Goal: Task Accomplishment & Management: Use online tool/utility

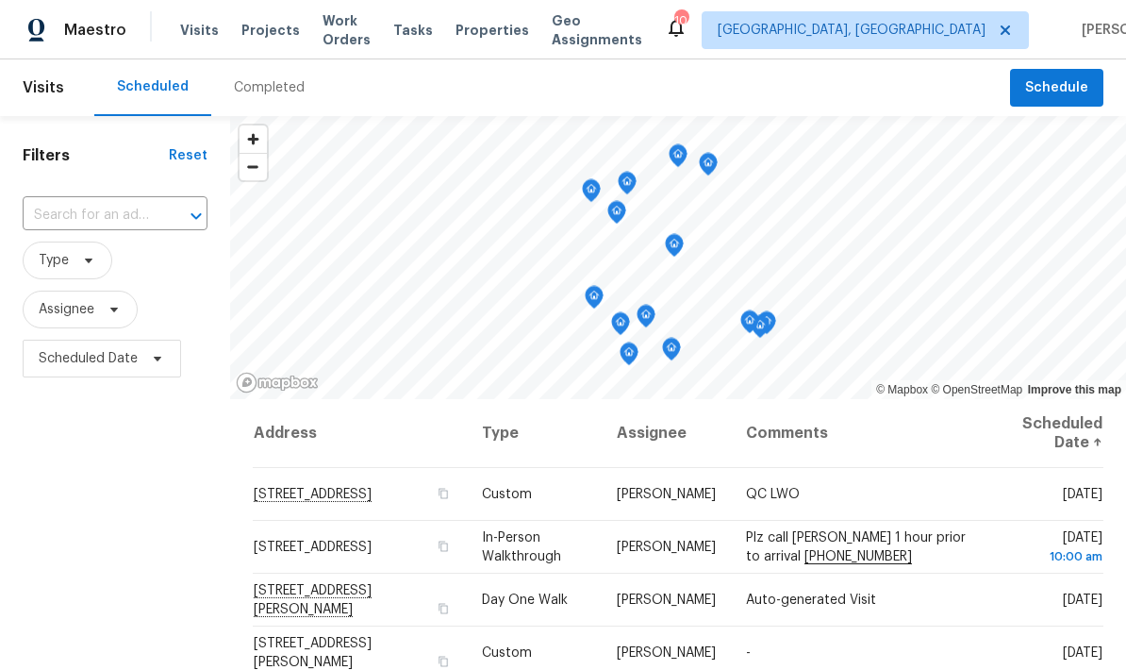
click at [481, 27] on span "Properties" at bounding box center [493, 30] width 74 height 19
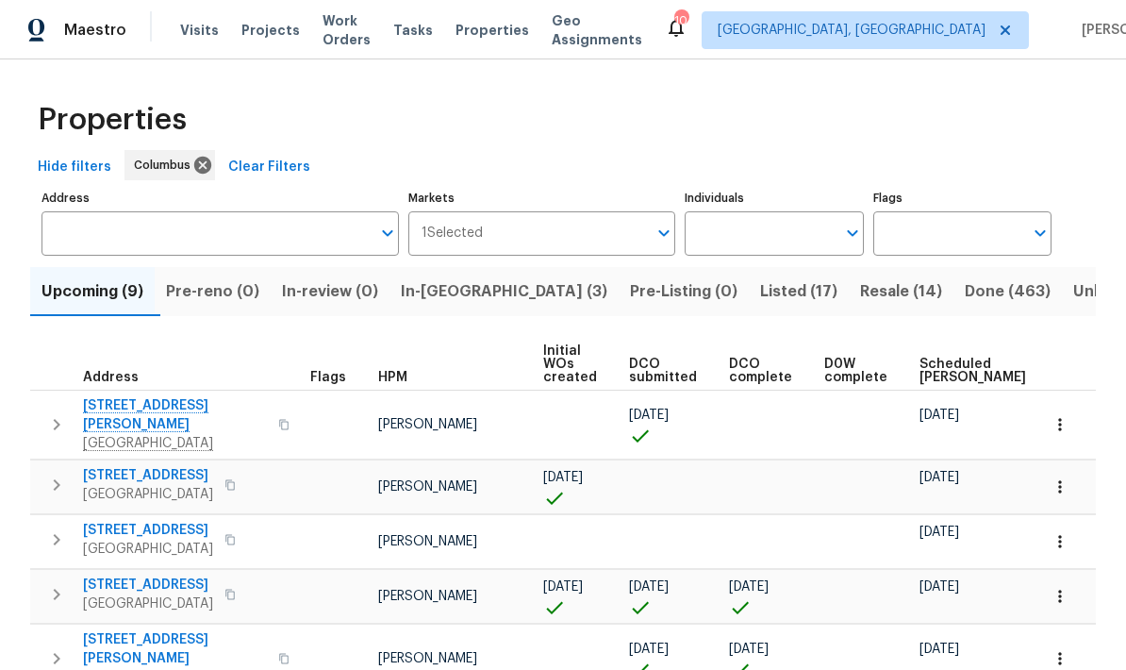
click at [749, 276] on button "Listed (17)" at bounding box center [799, 291] width 100 height 49
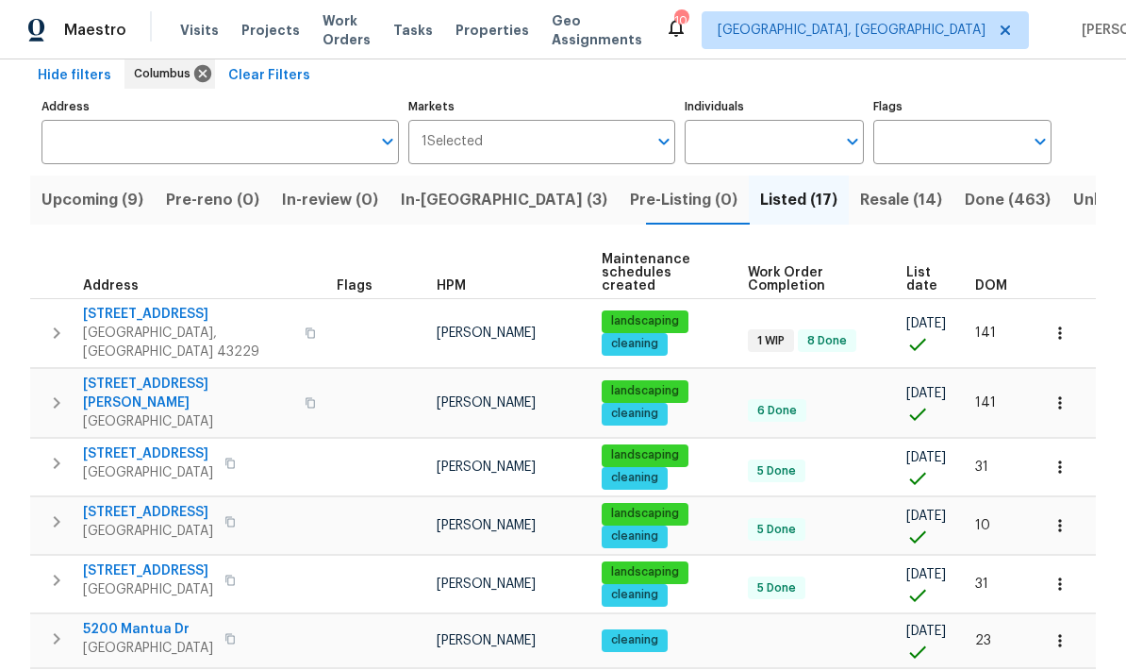
scroll to position [87, 0]
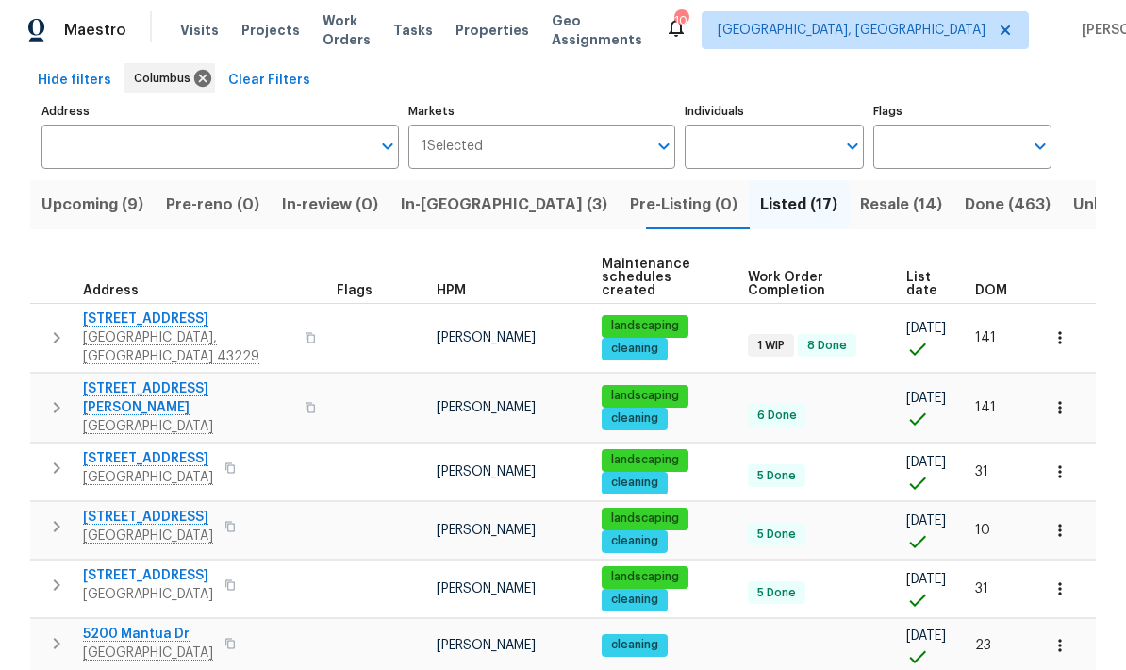
click at [786, 252] on th "DOM" at bounding box center [1000, 278] width 64 height 52
click at [786, 284] on span "DOM" at bounding box center [992, 290] width 32 height 13
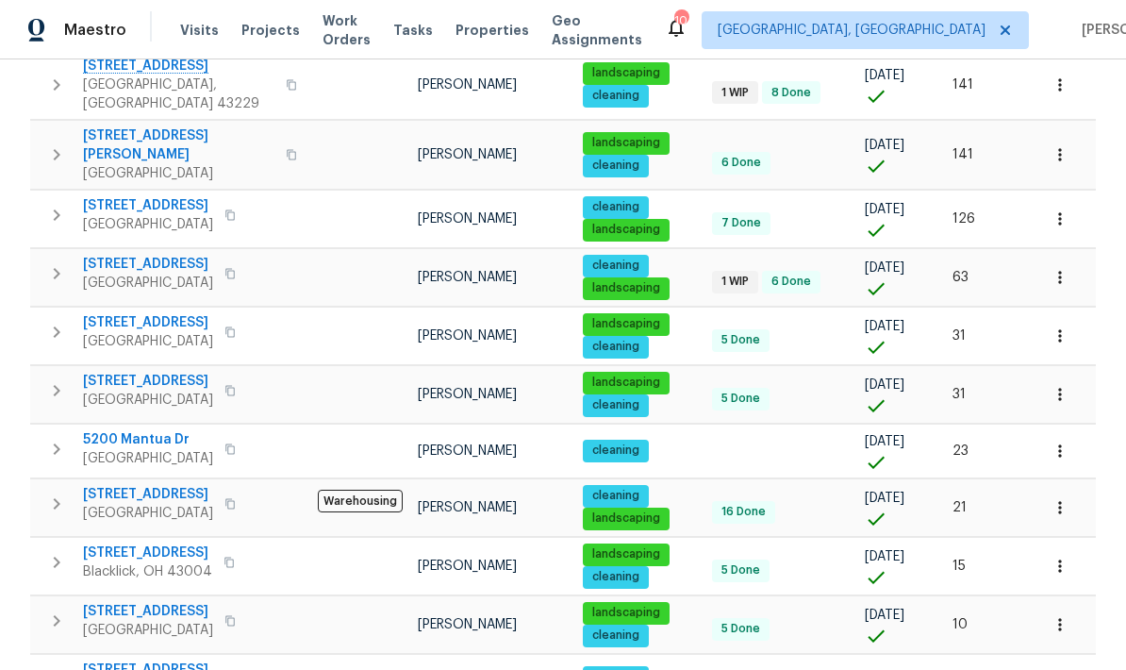
scroll to position [705, 0]
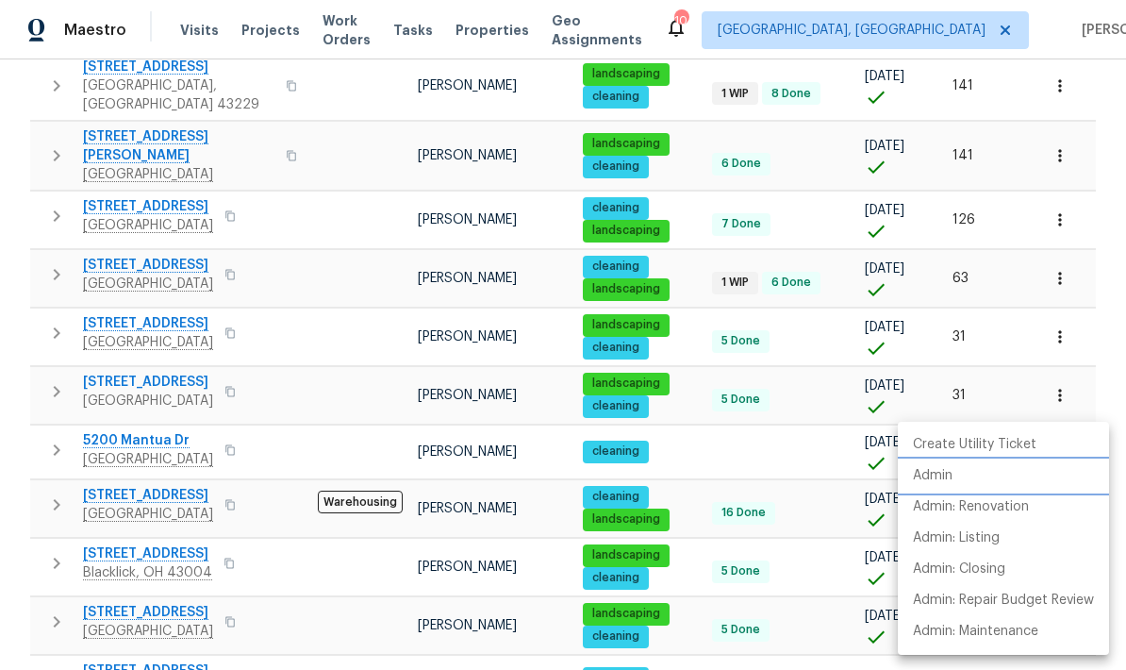
click at [786, 473] on li "Admin" at bounding box center [1003, 475] width 211 height 31
click at [786, 364] on div at bounding box center [563, 335] width 1126 height 670
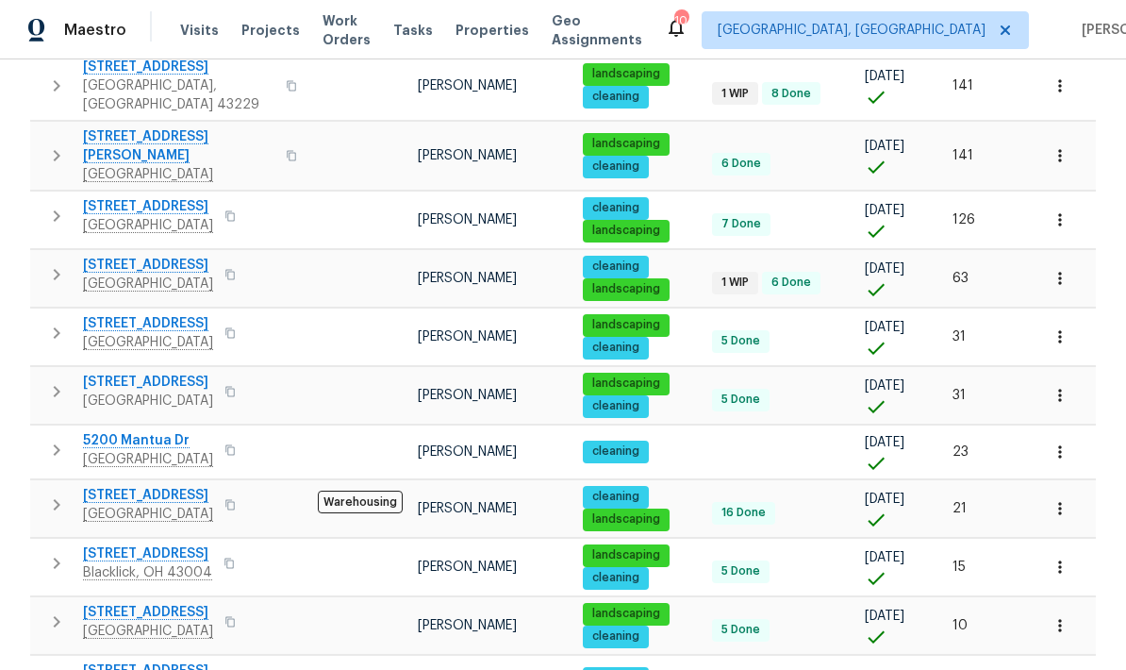
click at [786, 605] on button "button" at bounding box center [1061, 626] width 42 height 42
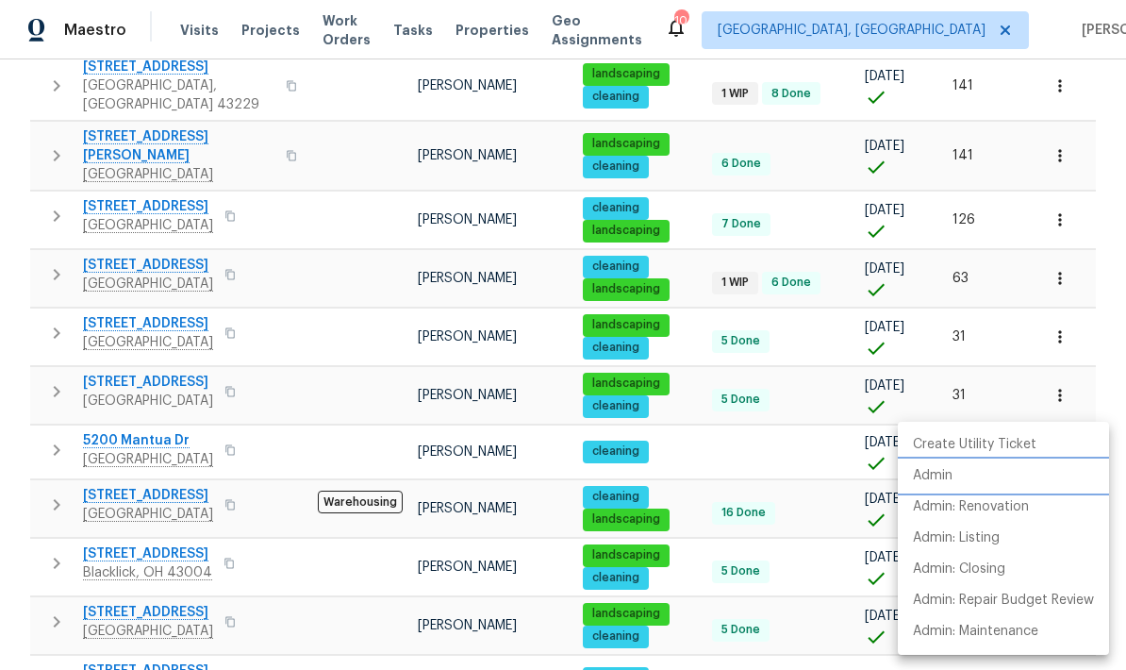
click at [786, 478] on p "Admin" at bounding box center [933, 476] width 40 height 20
click at [137, 569] on div at bounding box center [563, 335] width 1126 height 670
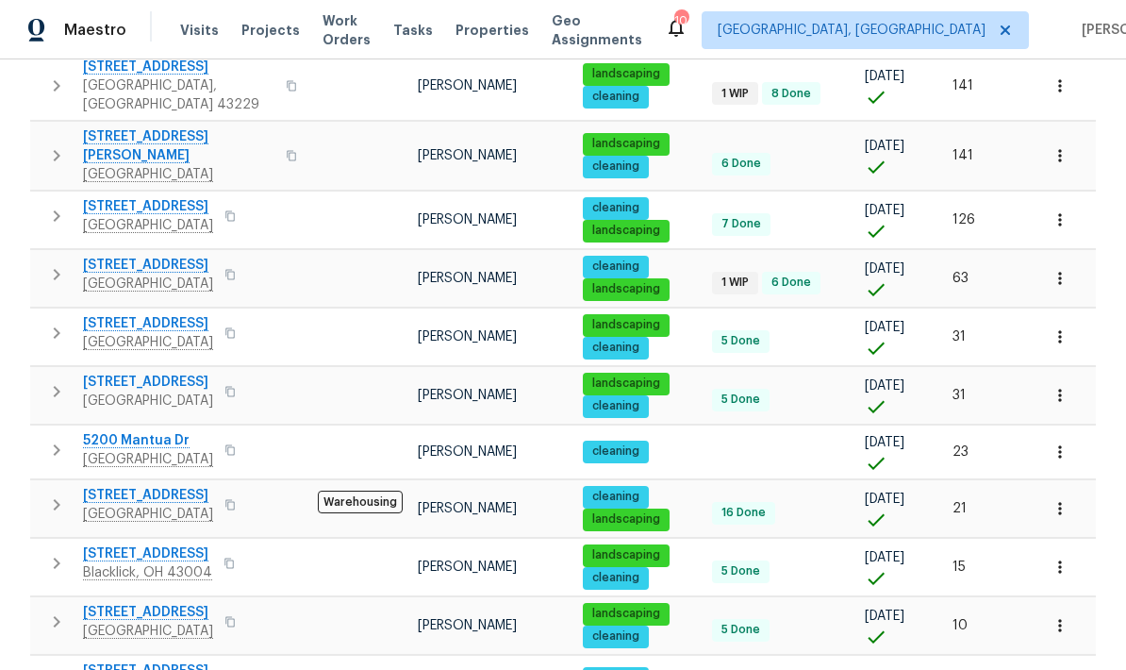
click at [166, 622] on span "[GEOGRAPHIC_DATA]" at bounding box center [148, 631] width 130 height 19
click at [786, 558] on icon "button" at bounding box center [1060, 567] width 19 height 19
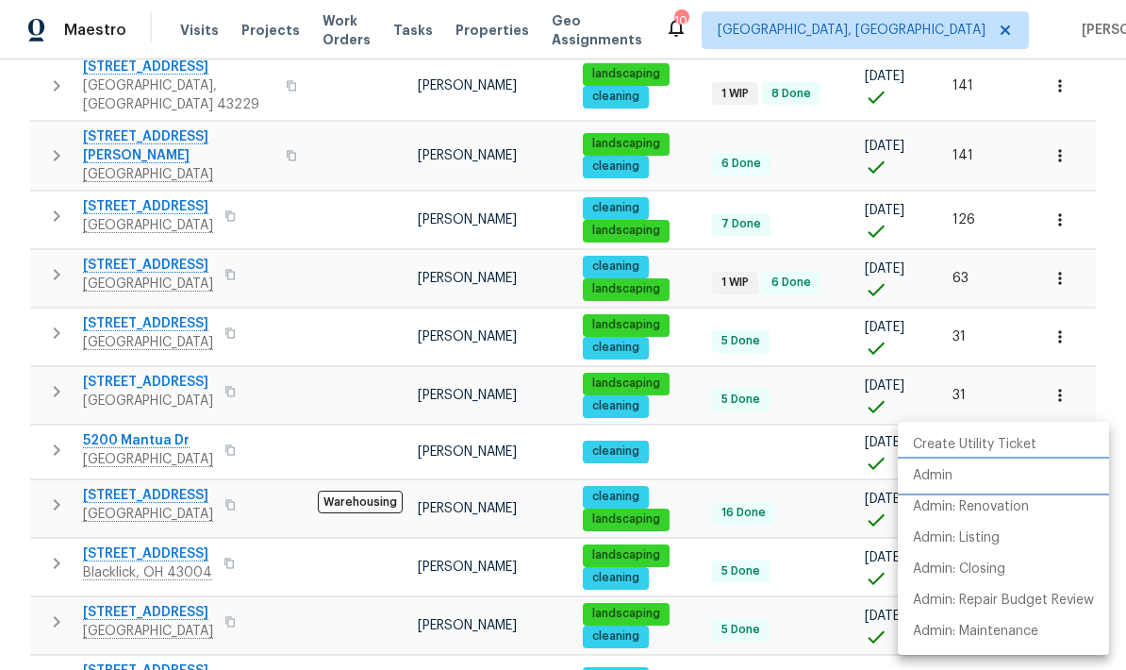
click at [786, 471] on li "Admin" at bounding box center [1003, 475] width 211 height 31
click at [786, 337] on div at bounding box center [563, 335] width 1126 height 670
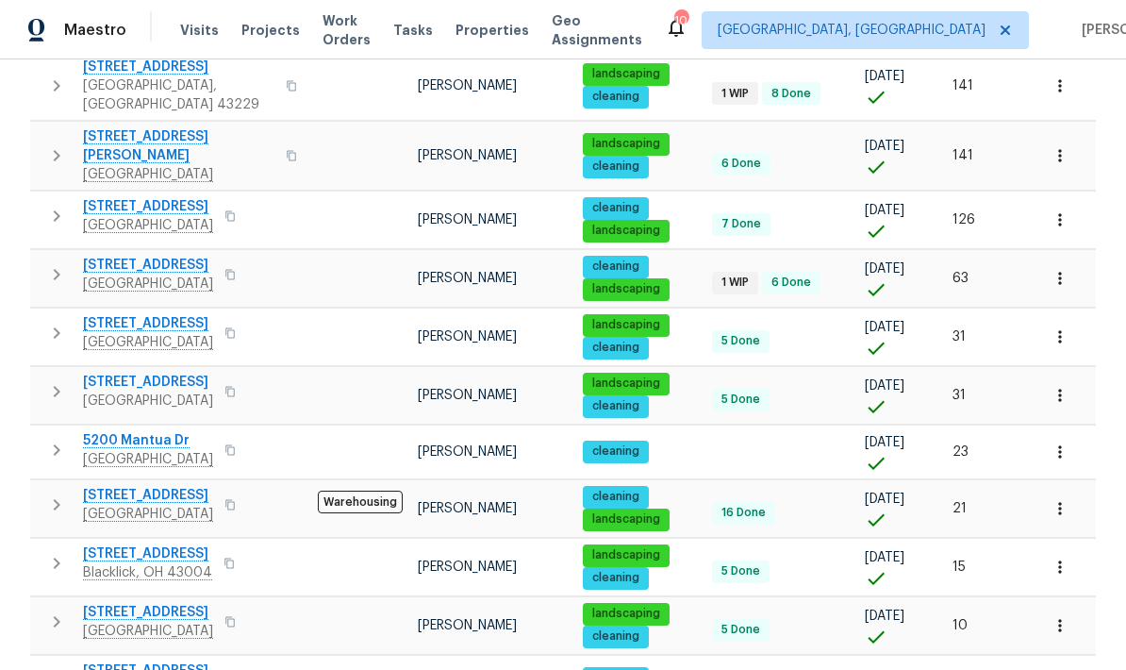
click at [786, 442] on icon "button" at bounding box center [1060, 451] width 19 height 19
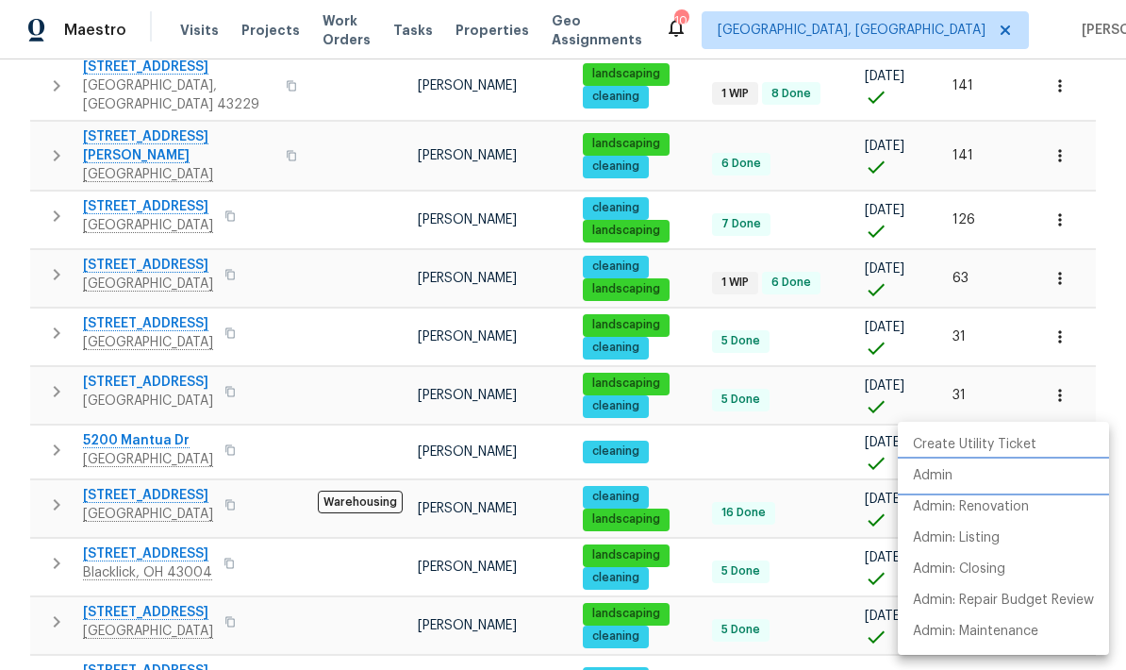
click at [786, 479] on li "Admin" at bounding box center [1003, 475] width 211 height 31
click at [786, 355] on div at bounding box center [563, 335] width 1126 height 670
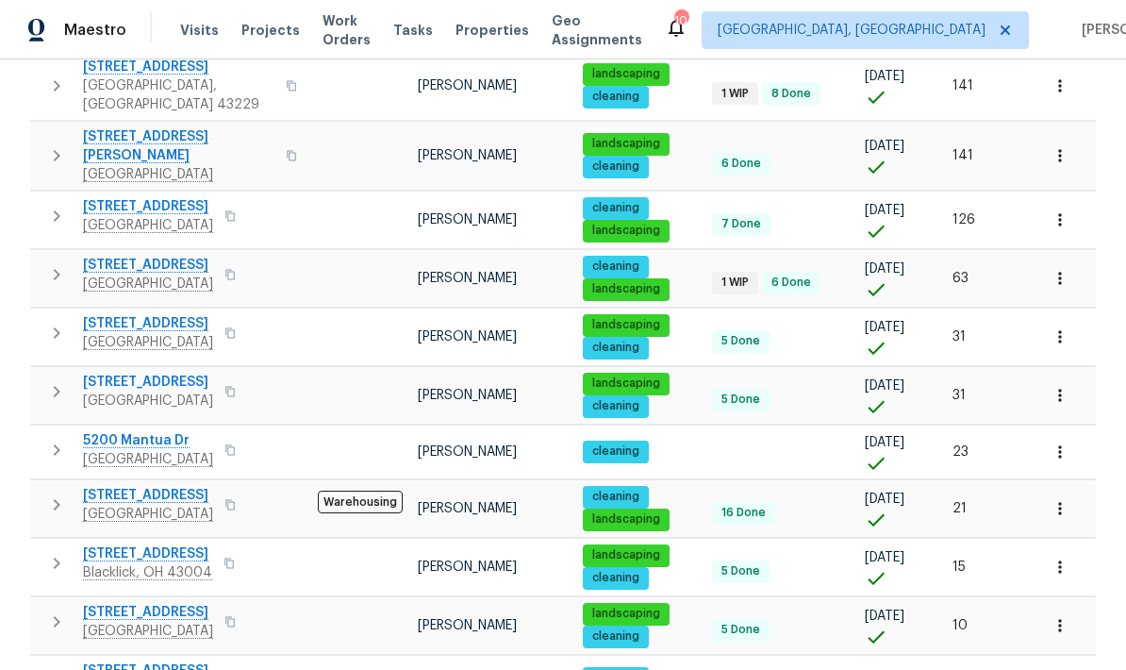
click at [786, 386] on icon "button" at bounding box center [1060, 395] width 19 height 19
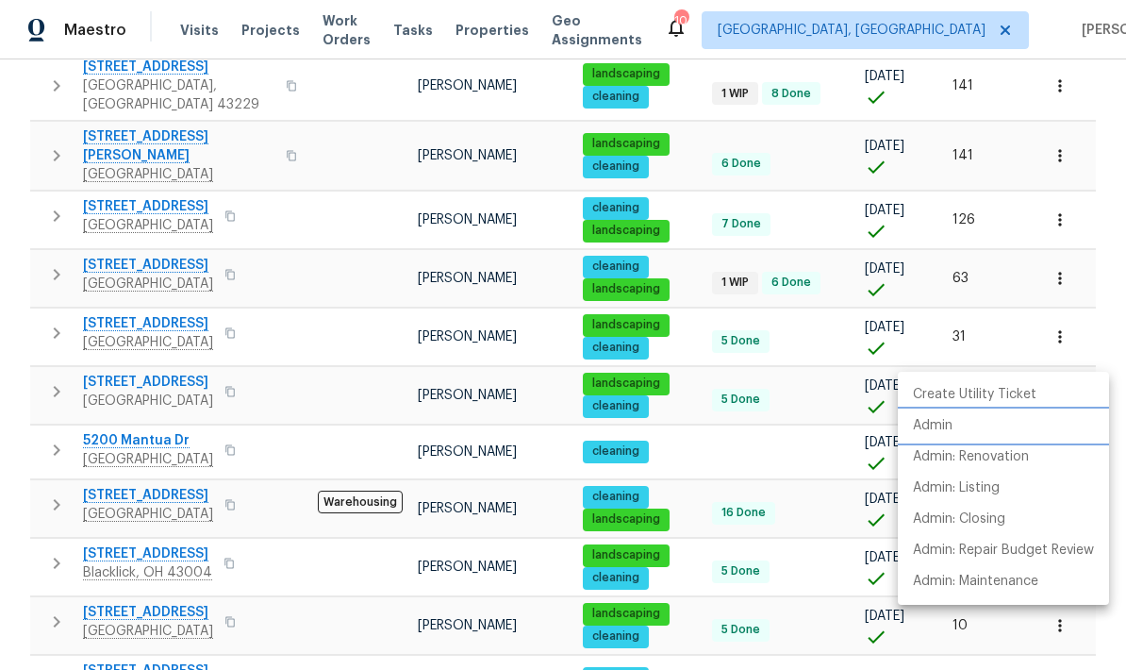
click at [786, 438] on li "Admin" at bounding box center [1003, 425] width 211 height 31
click at [786, 305] on div at bounding box center [563, 335] width 1126 height 670
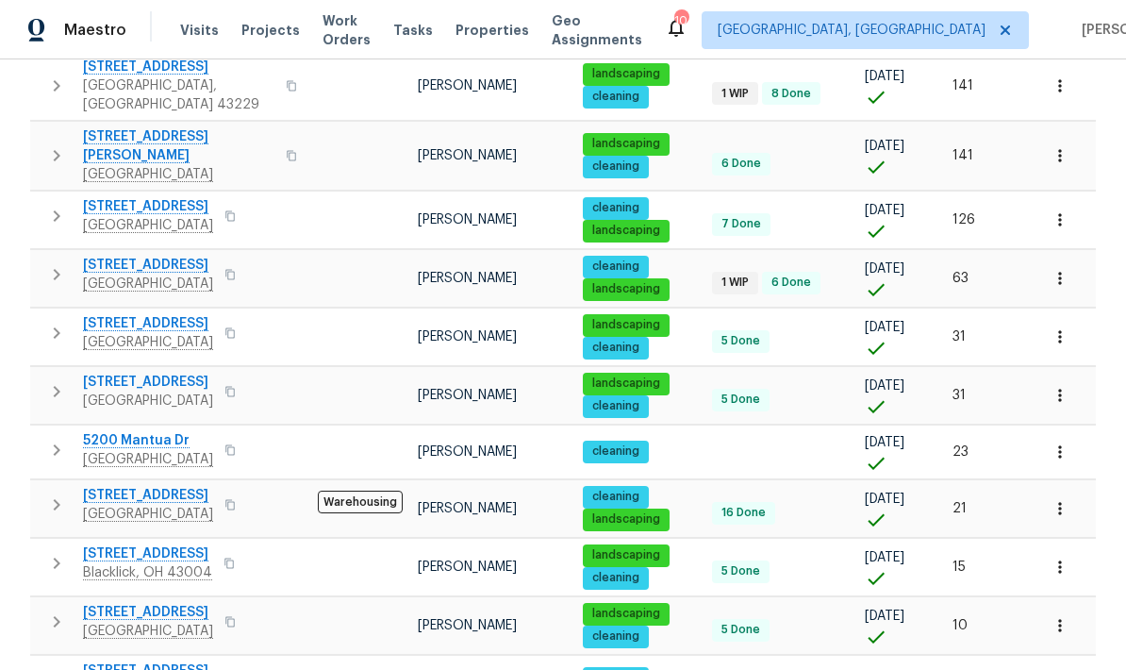
click at [786, 327] on icon "button" at bounding box center [1060, 336] width 19 height 19
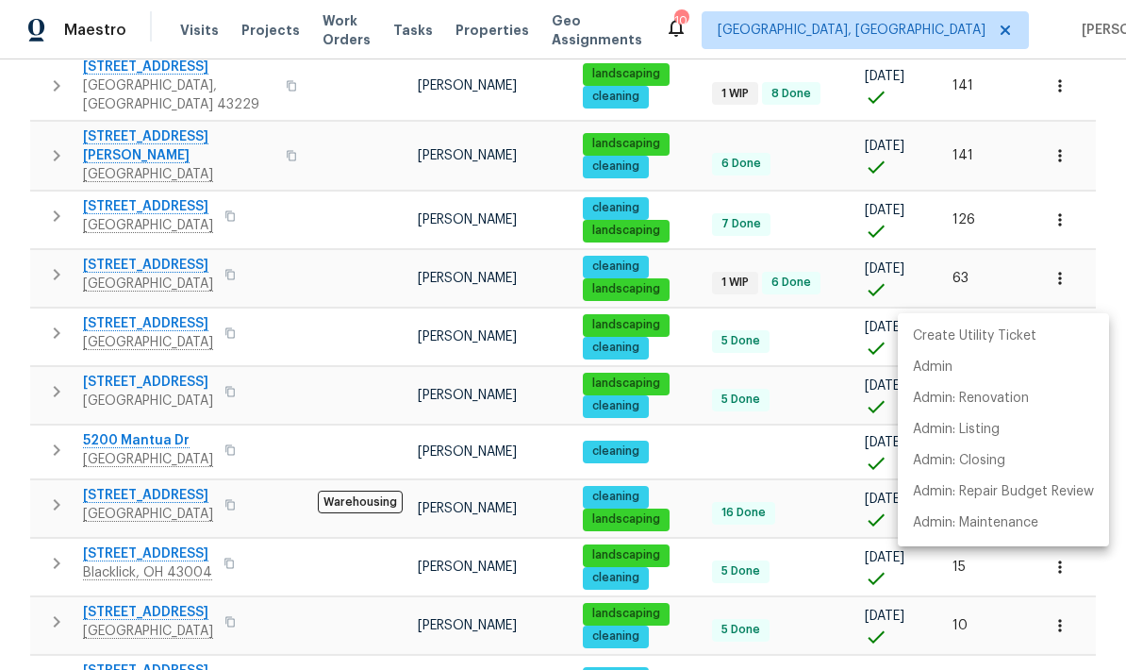
click at [786, 279] on div at bounding box center [563, 335] width 1126 height 670
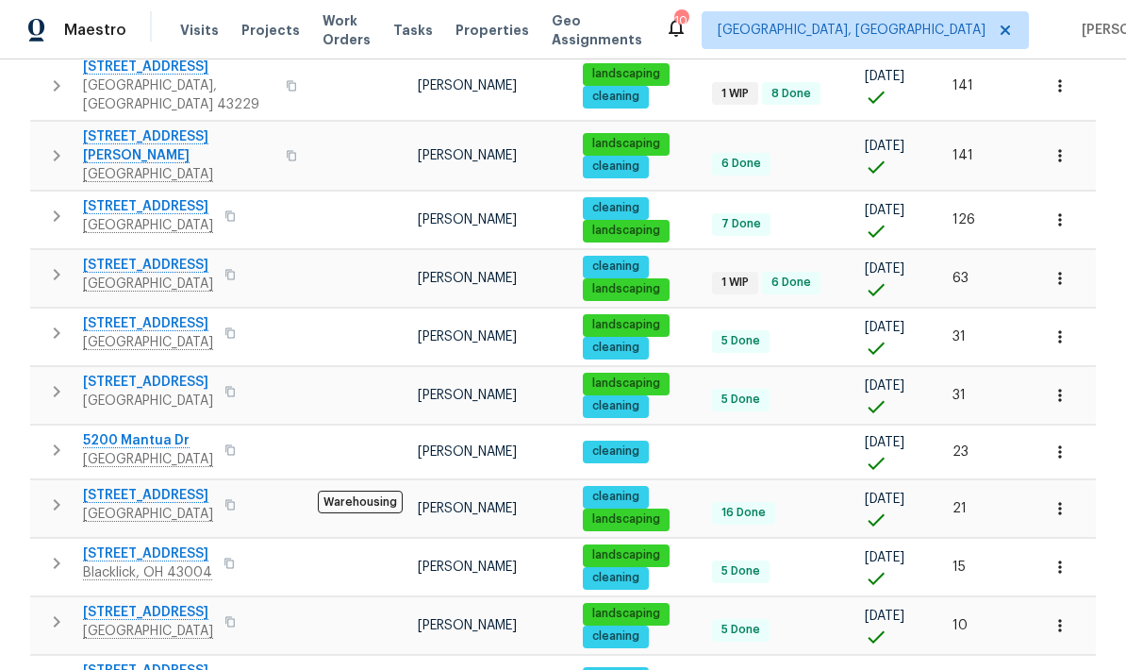
click at [786, 269] on icon "button" at bounding box center [1060, 278] width 19 height 19
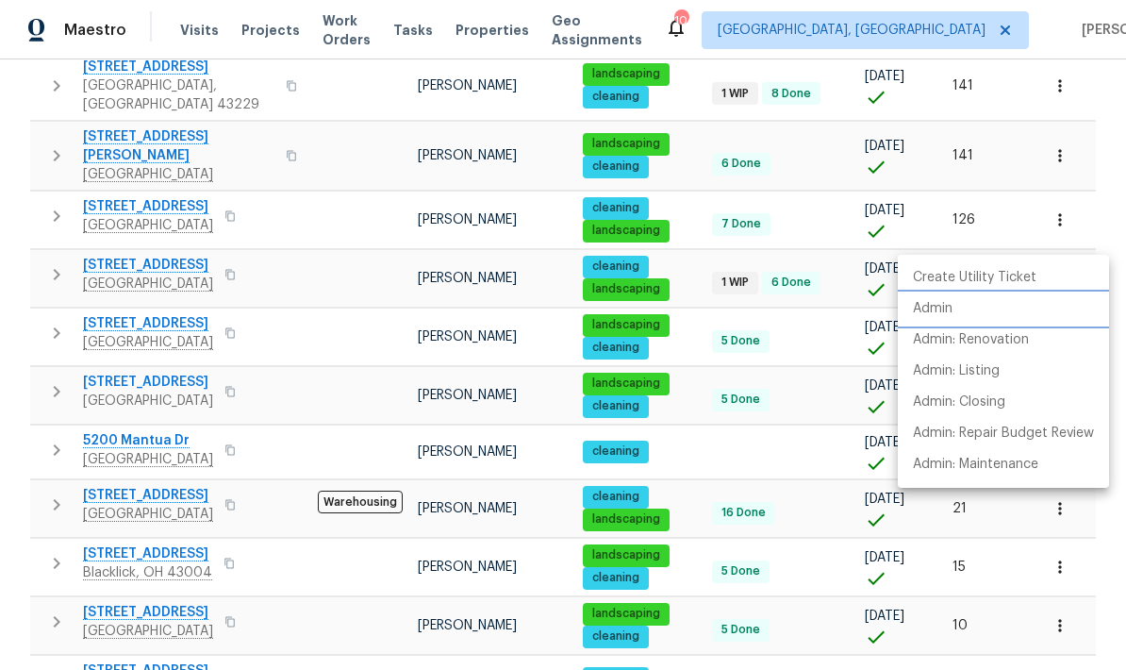
click at [786, 310] on p "Admin" at bounding box center [933, 309] width 40 height 20
click at [786, 220] on div at bounding box center [563, 335] width 1126 height 670
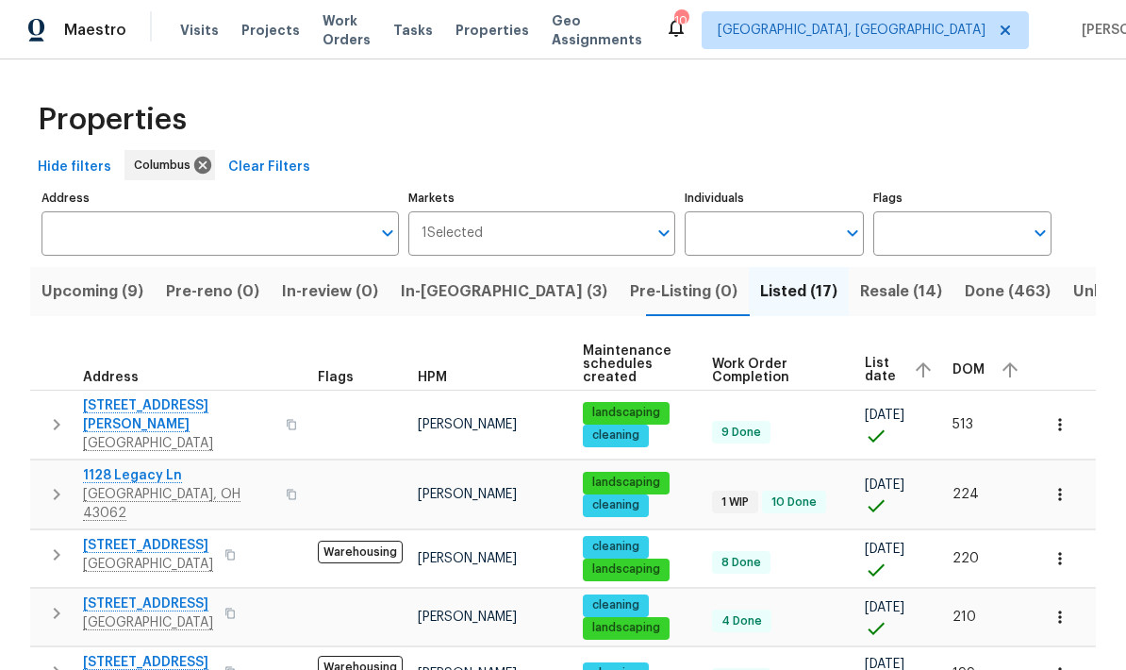
scroll to position [0, 0]
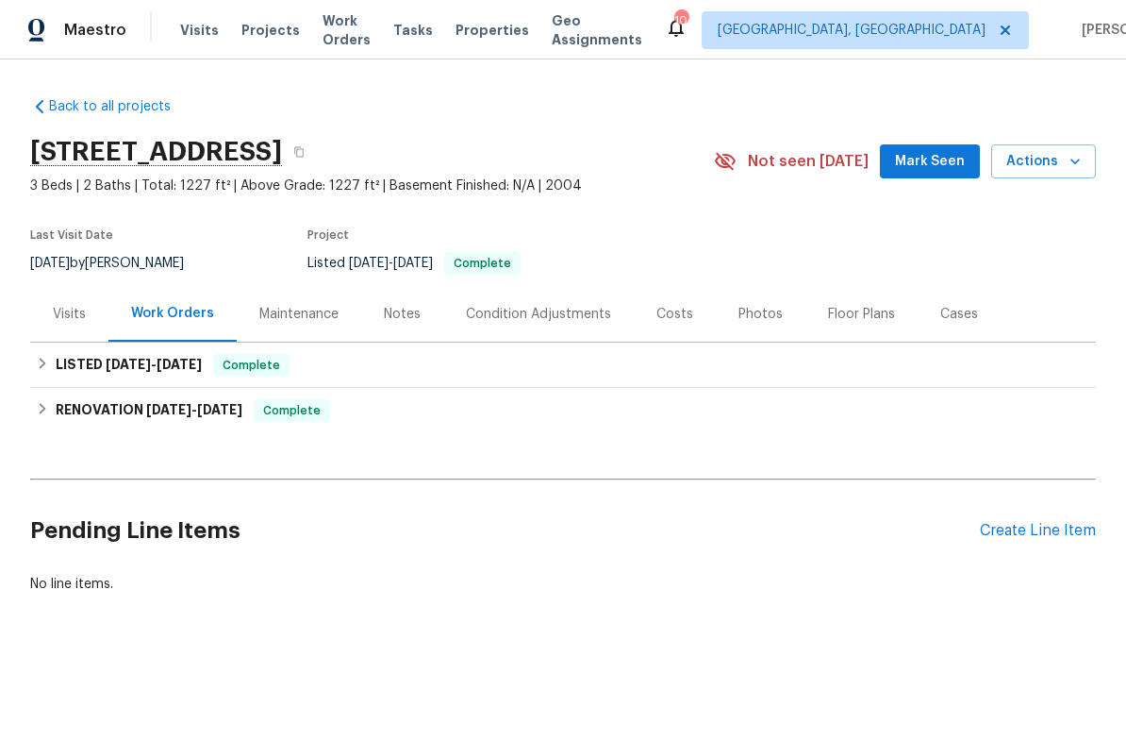
click at [68, 325] on div "Visits" at bounding box center [69, 314] width 78 height 56
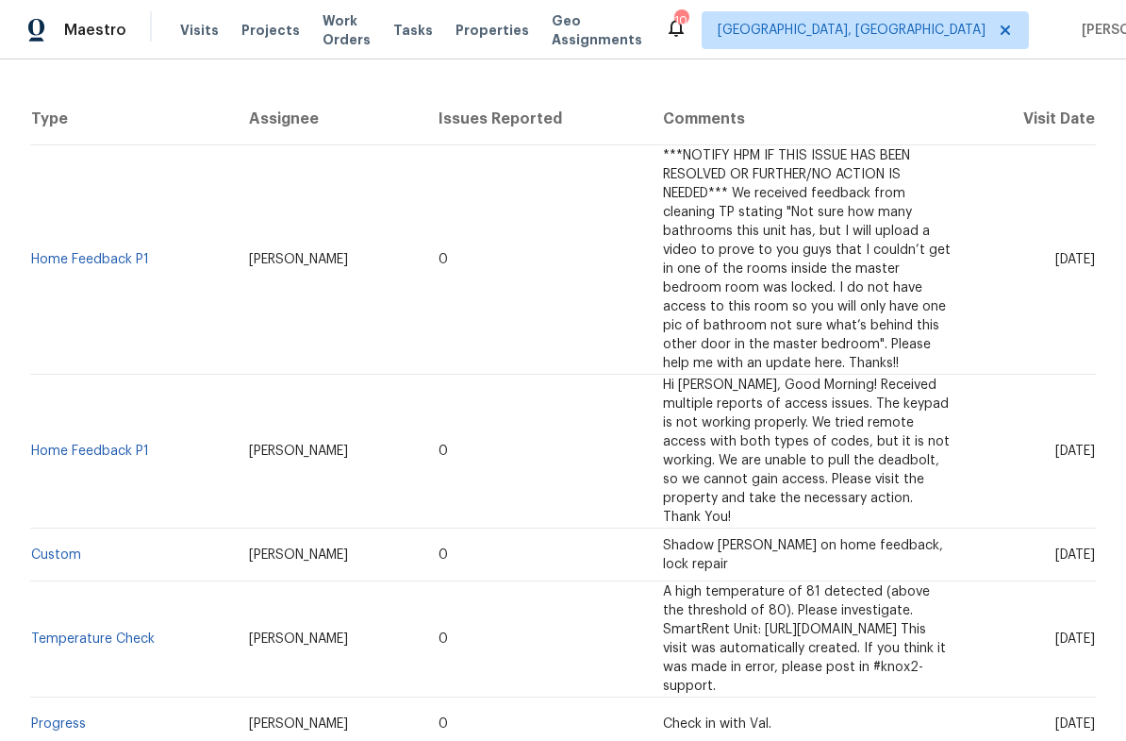
scroll to position [340, 0]
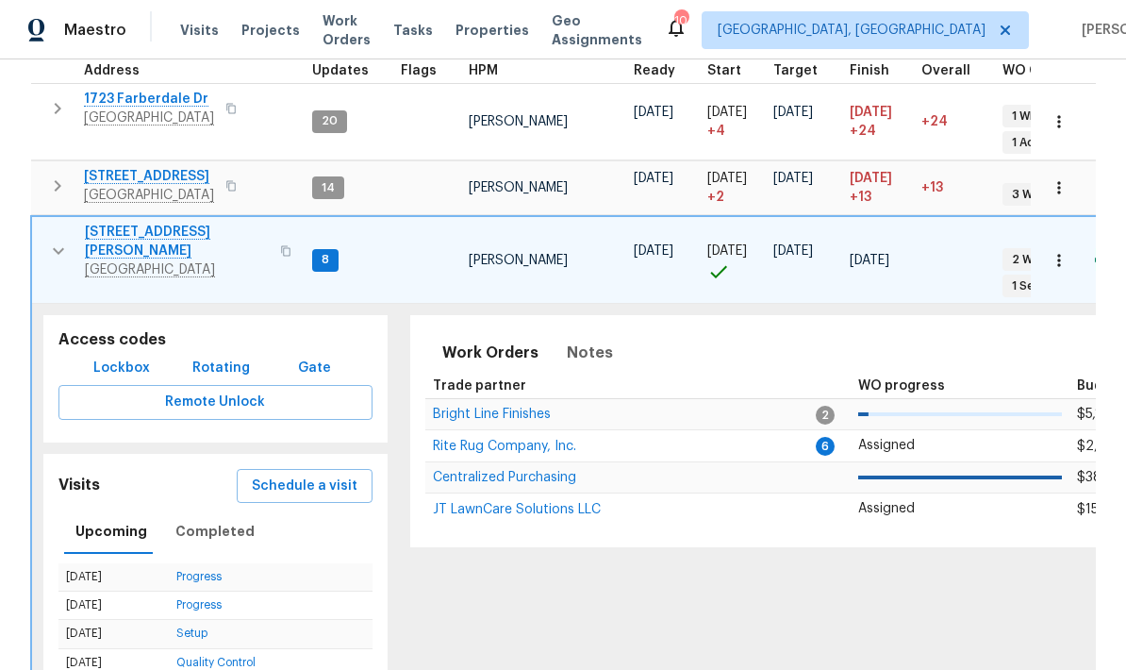
scroll to position [292, 0]
click at [498, 441] on span "Rite Rug Company, Inc." at bounding box center [504, 447] width 143 height 13
click at [533, 409] on span "Bright Line Finishes" at bounding box center [492, 415] width 118 height 13
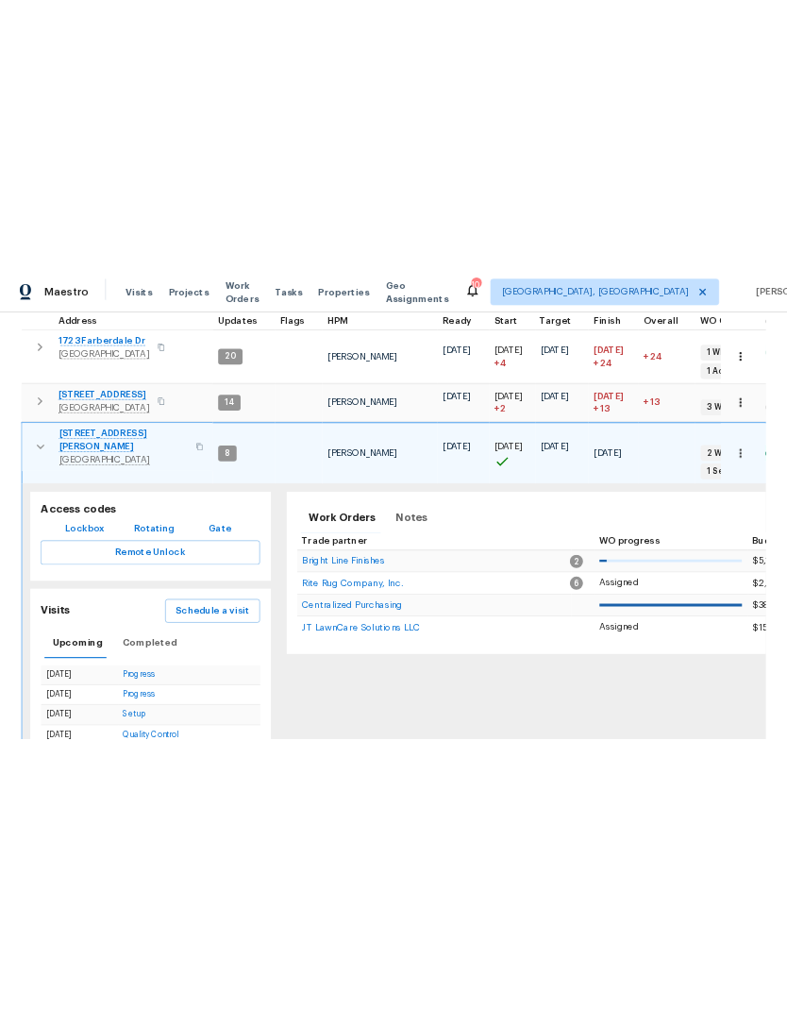
scroll to position [0, 0]
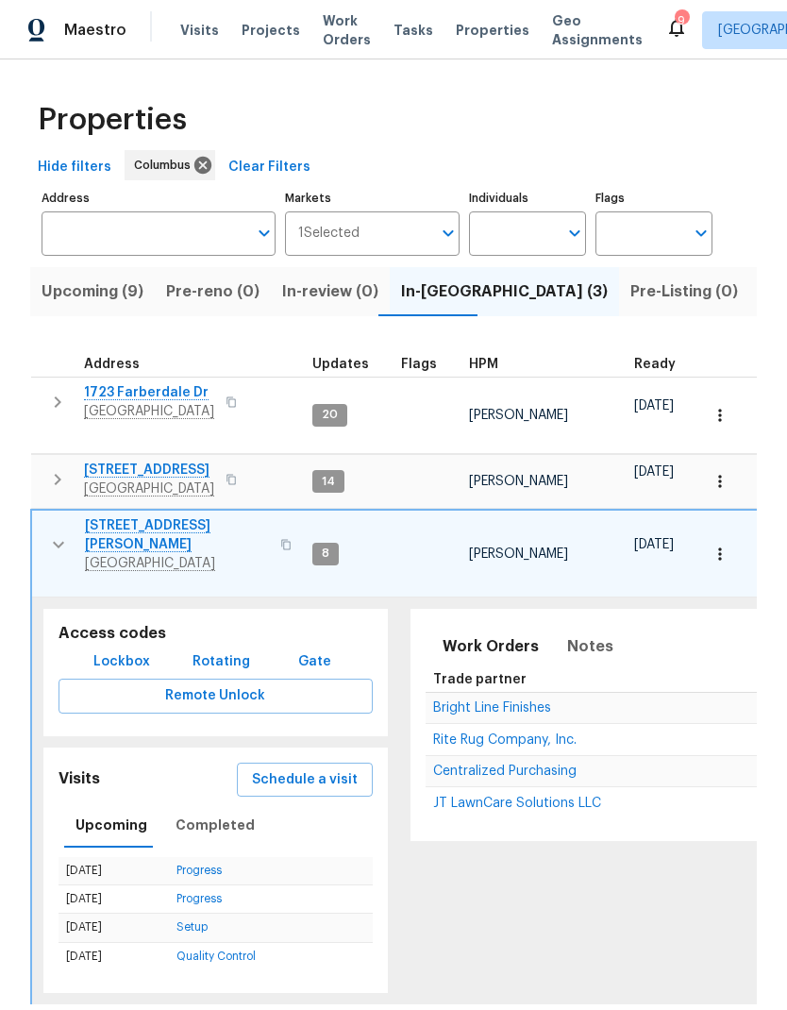
click at [459, 27] on span "Properties" at bounding box center [493, 30] width 74 height 19
click at [96, 286] on span "Upcoming (9)" at bounding box center [93, 291] width 102 height 26
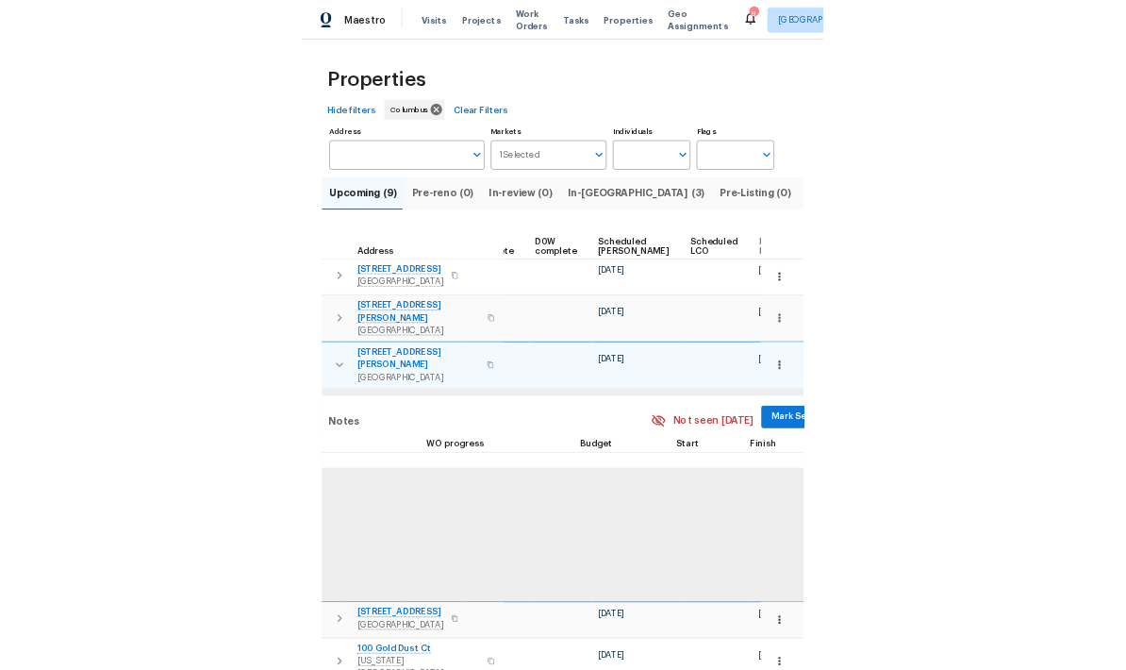
scroll to position [0, 475]
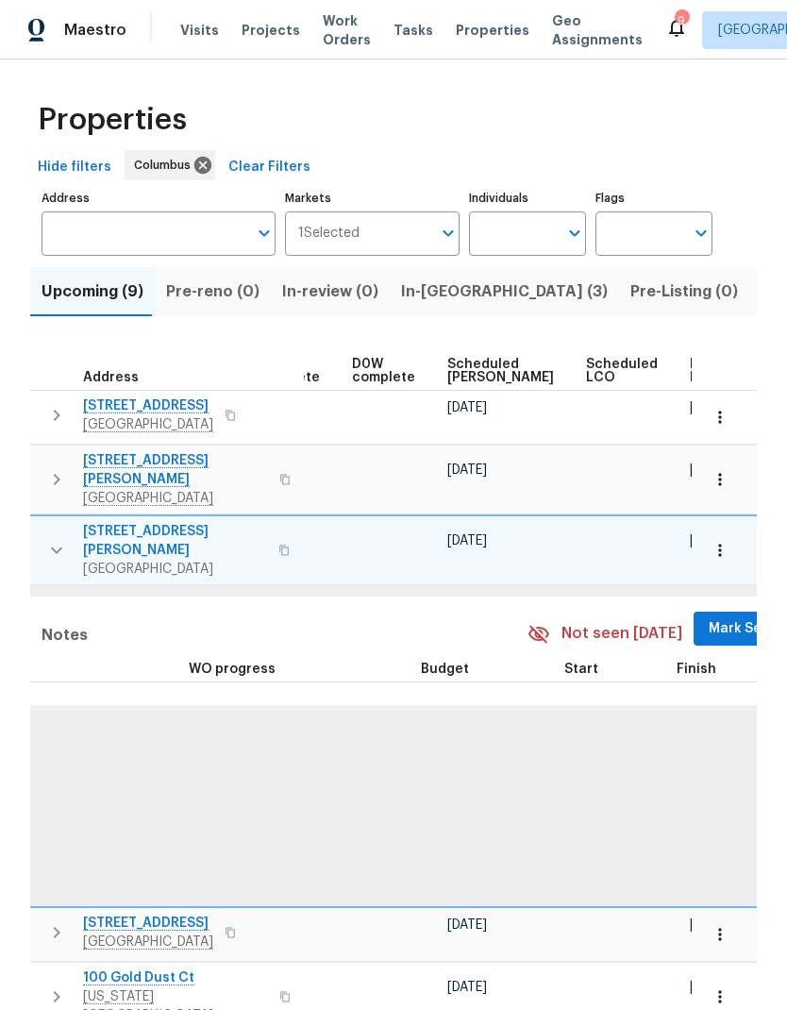
click at [690, 369] on span "Ready Date" at bounding box center [711, 371] width 42 height 26
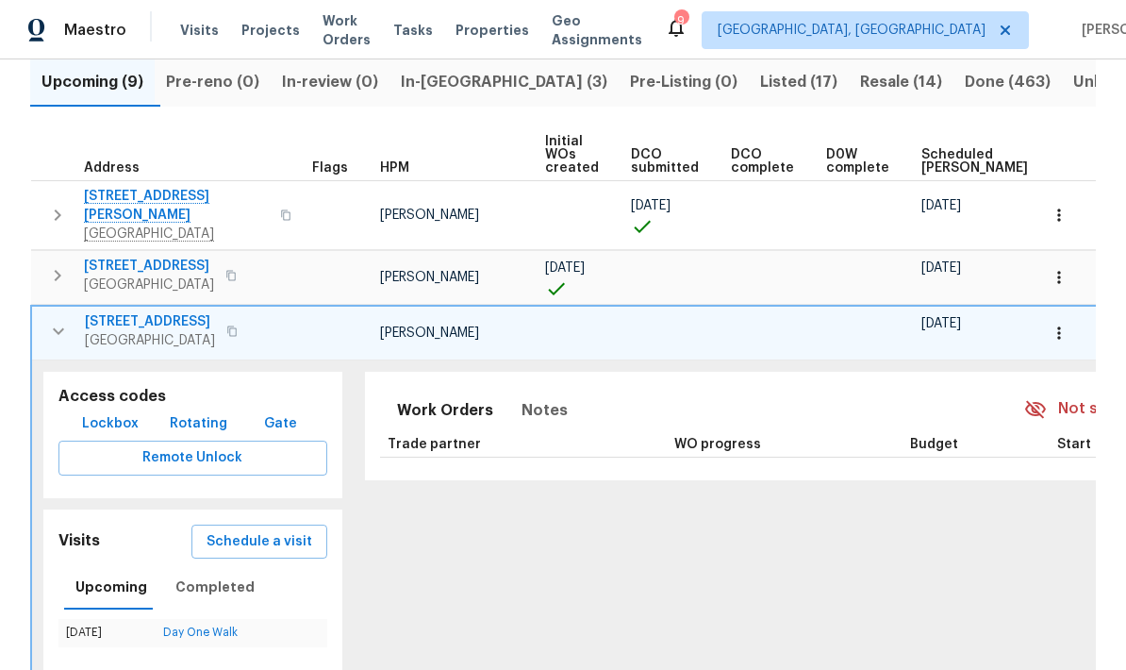
click at [57, 320] on icon "button" at bounding box center [58, 331] width 23 height 23
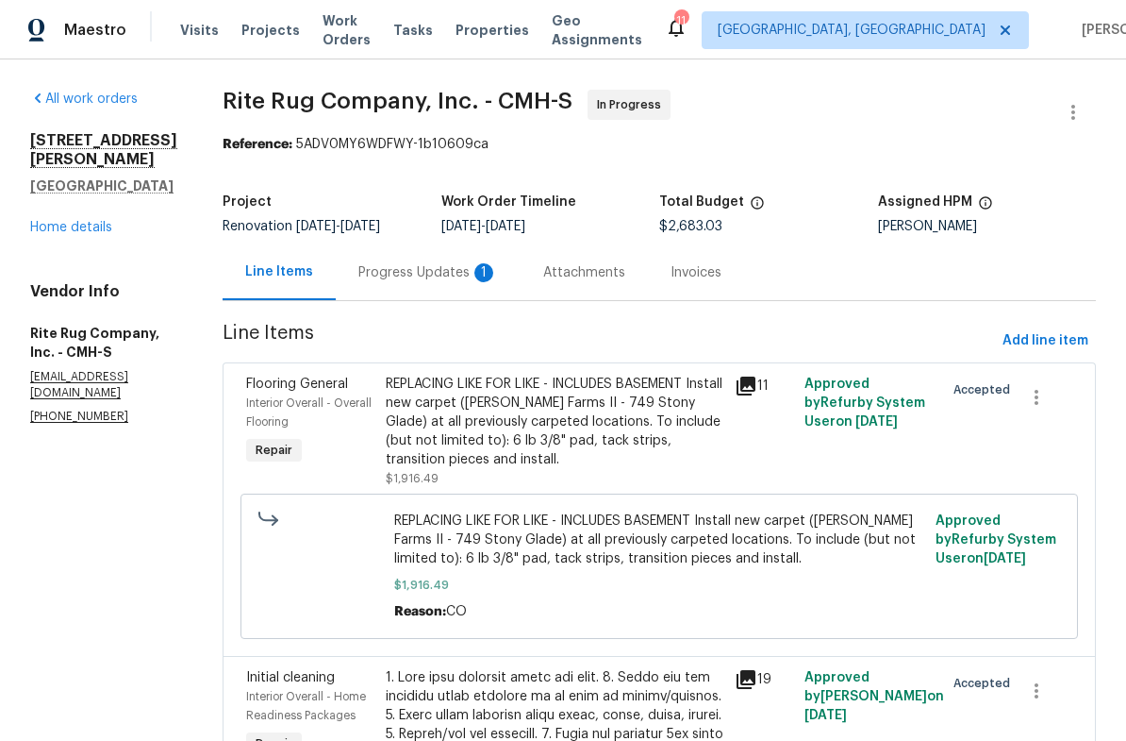
click at [452, 266] on div "Progress Updates 1" at bounding box center [429, 272] width 140 height 19
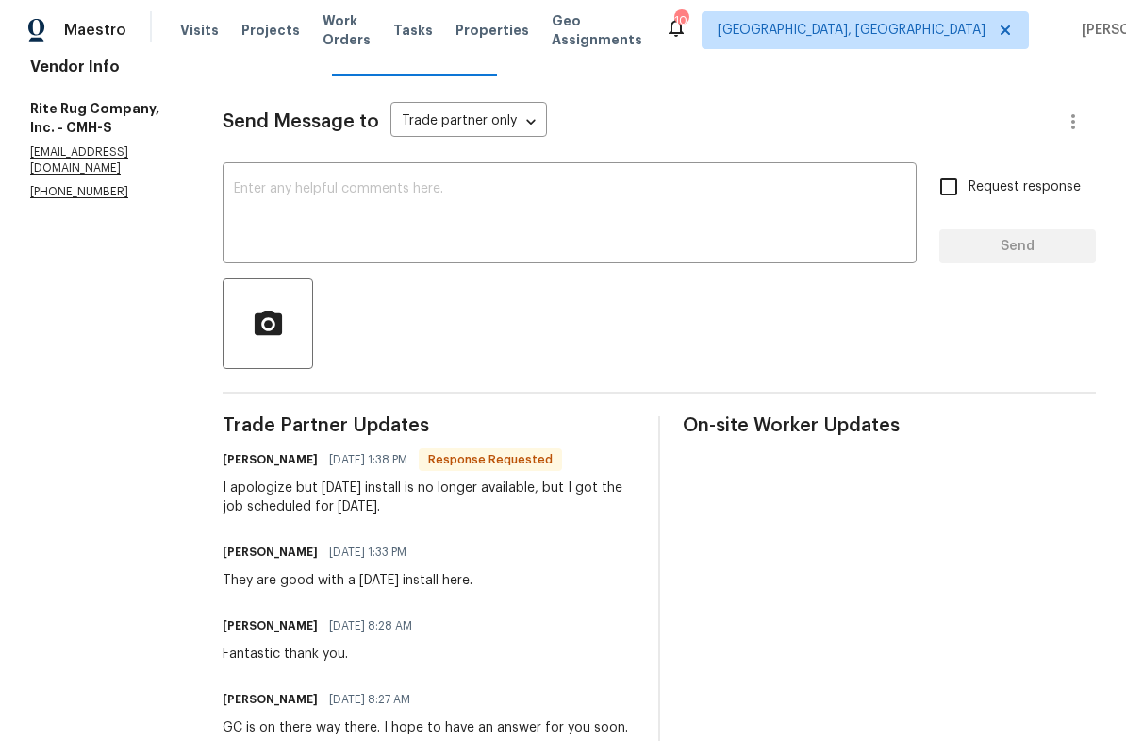
scroll to position [227, 0]
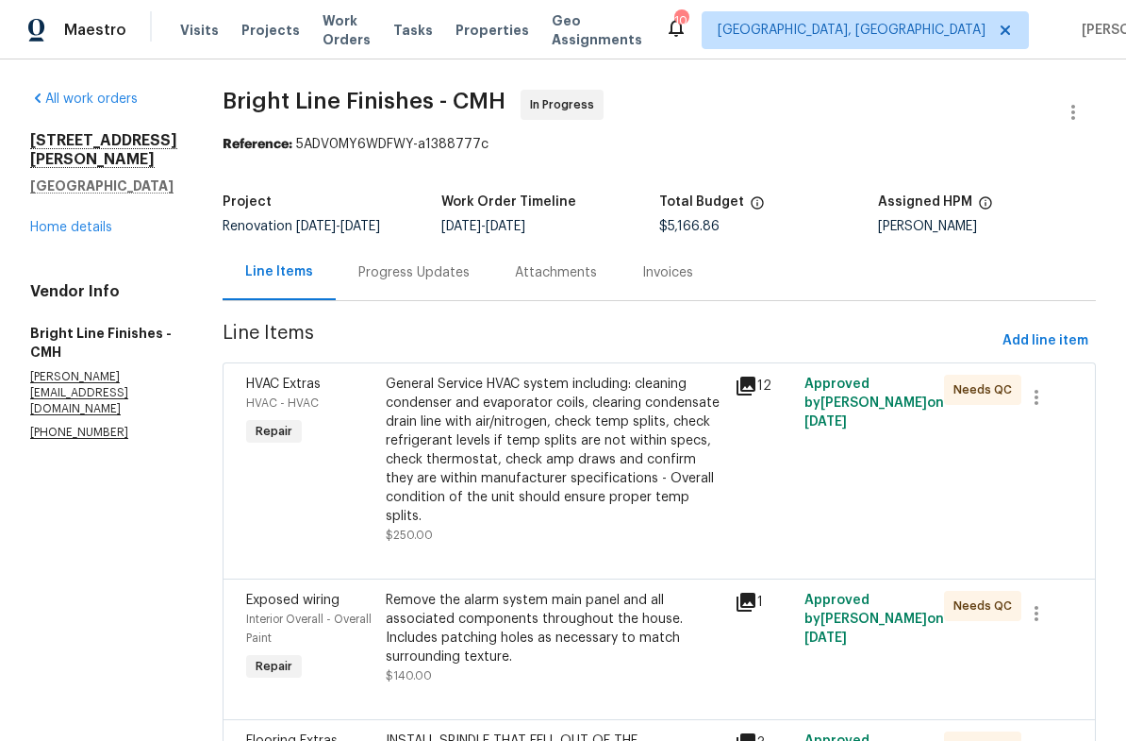
click at [375, 265] on div "Progress Updates" at bounding box center [414, 272] width 111 height 19
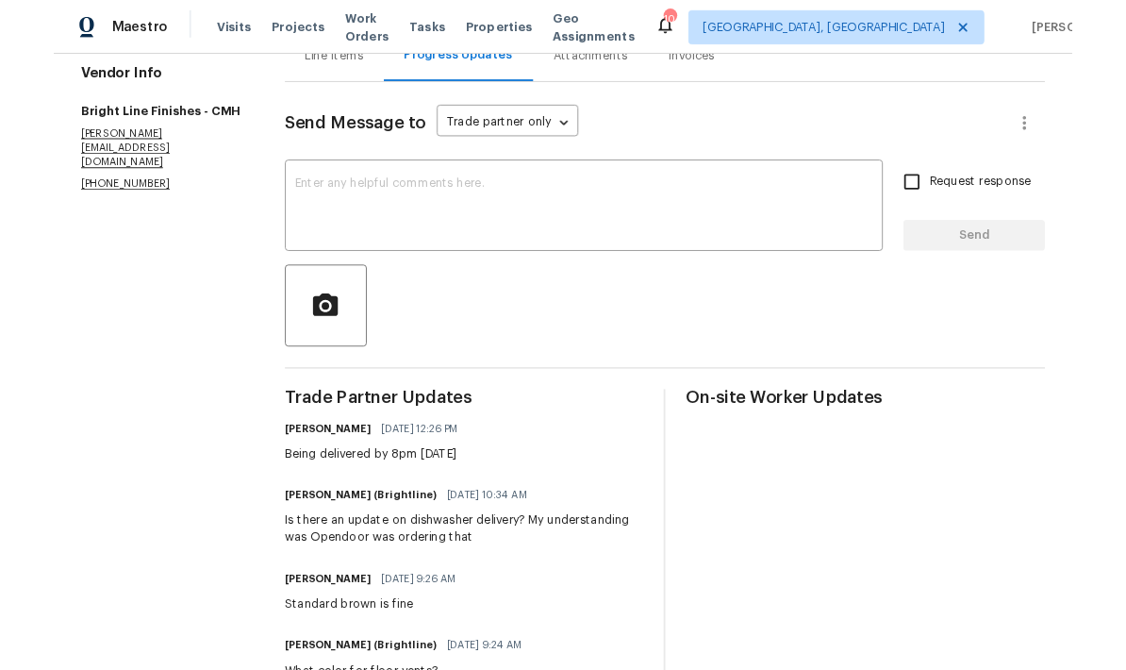
scroll to position [216, 0]
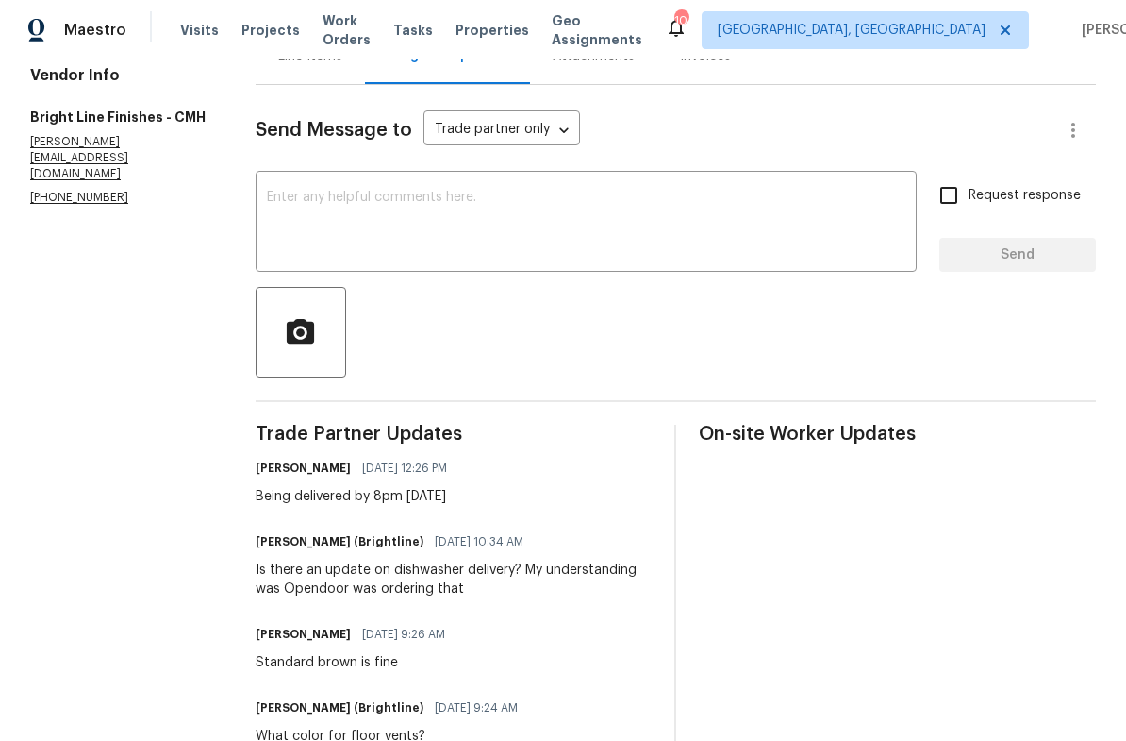
click at [608, 254] on textarea at bounding box center [586, 224] width 639 height 66
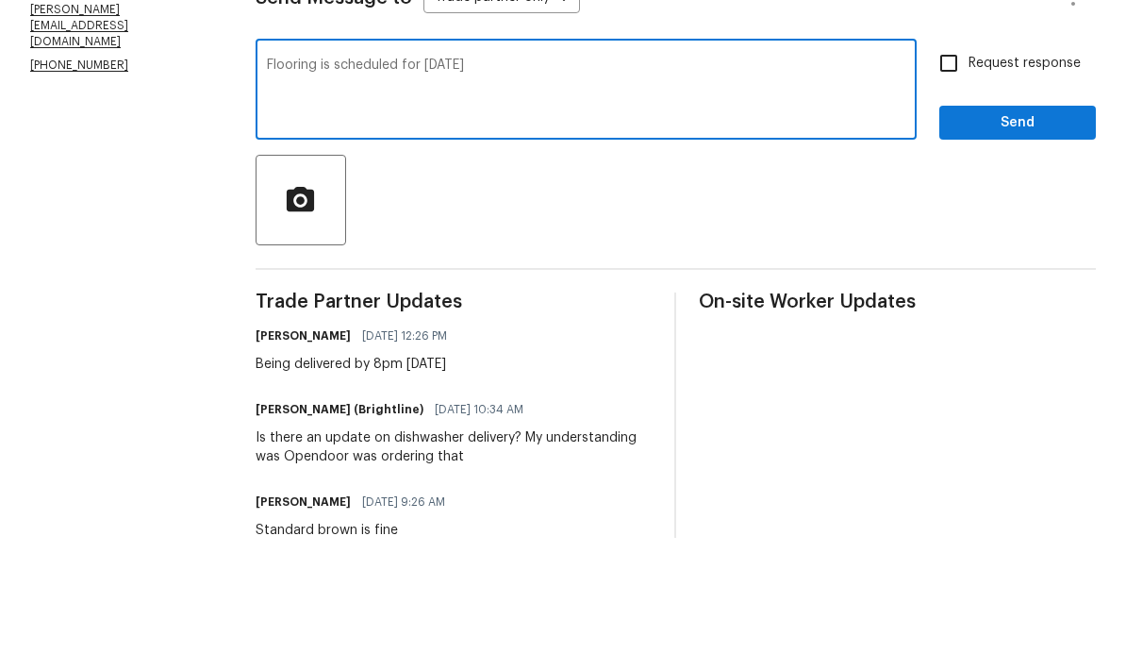
type textarea "Flooring is scheduled for [DATE]"
click at [1036, 186] on span "Request response" at bounding box center [1025, 196] width 112 height 20
click at [969, 175] on input "Request response" at bounding box center [949, 195] width 40 height 40
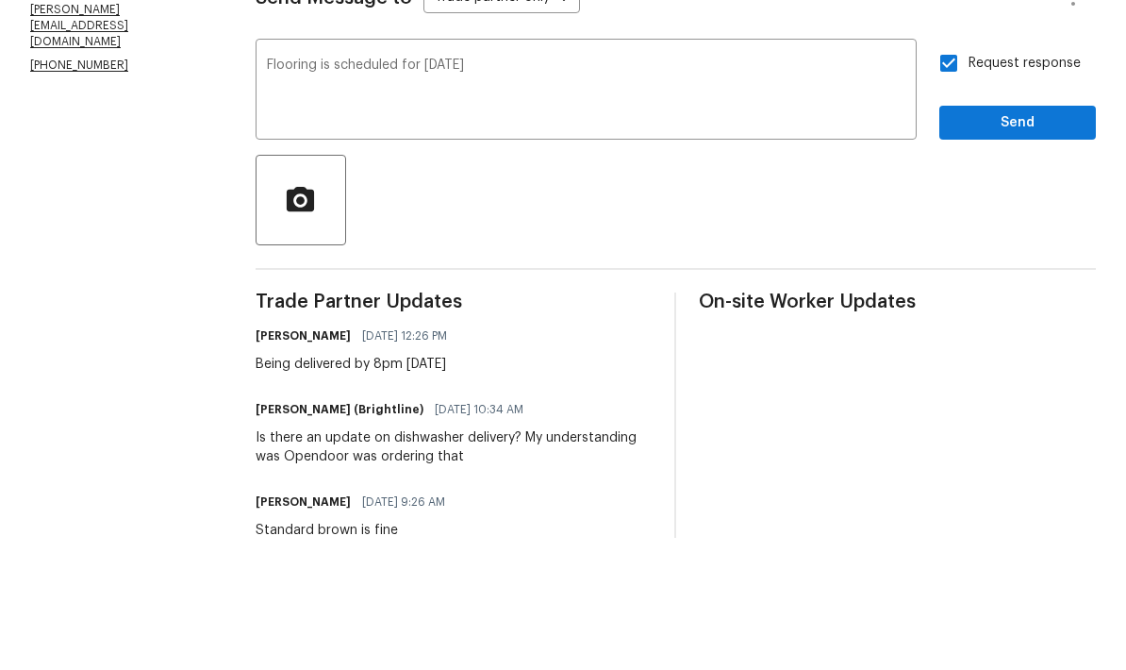
scroll to position [75, 0]
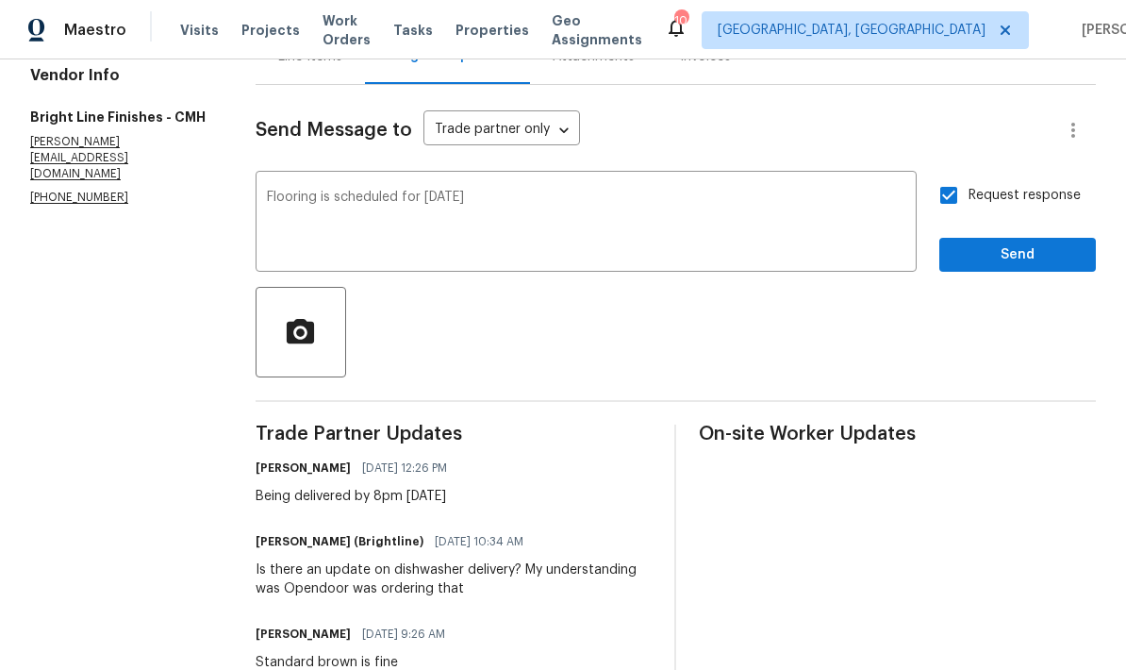
click at [967, 175] on input "Request response" at bounding box center [949, 195] width 40 height 40
checkbox input "false"
click at [1027, 243] on span "Send" at bounding box center [1018, 255] width 126 height 24
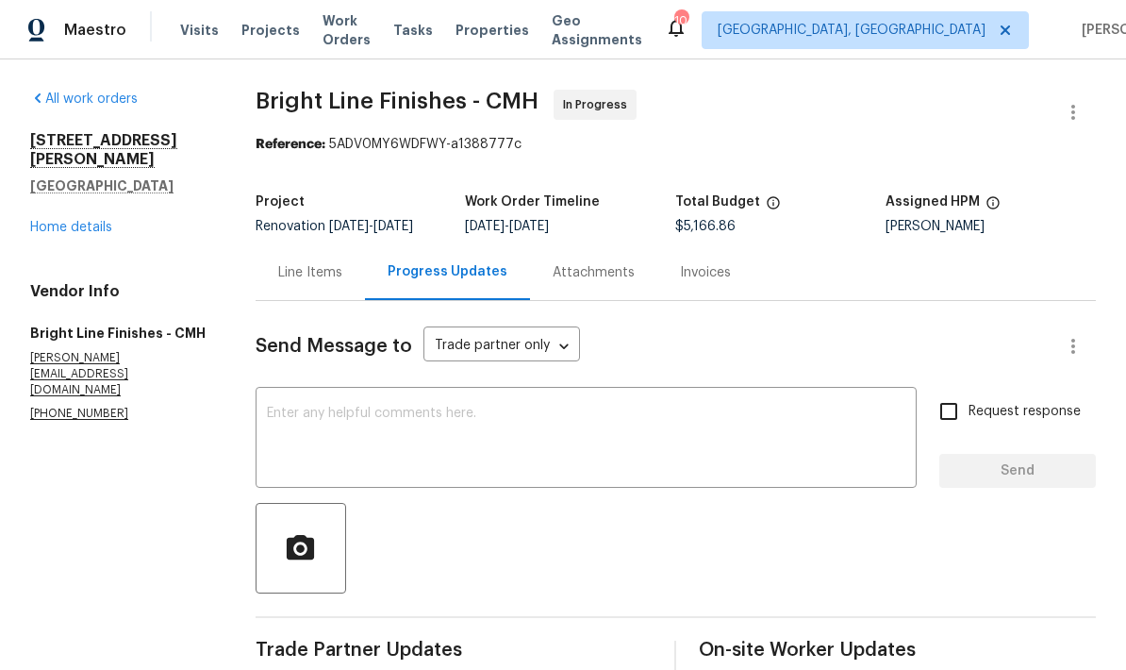
scroll to position [0, 0]
click at [74, 221] on link "Home details" at bounding box center [71, 227] width 82 height 13
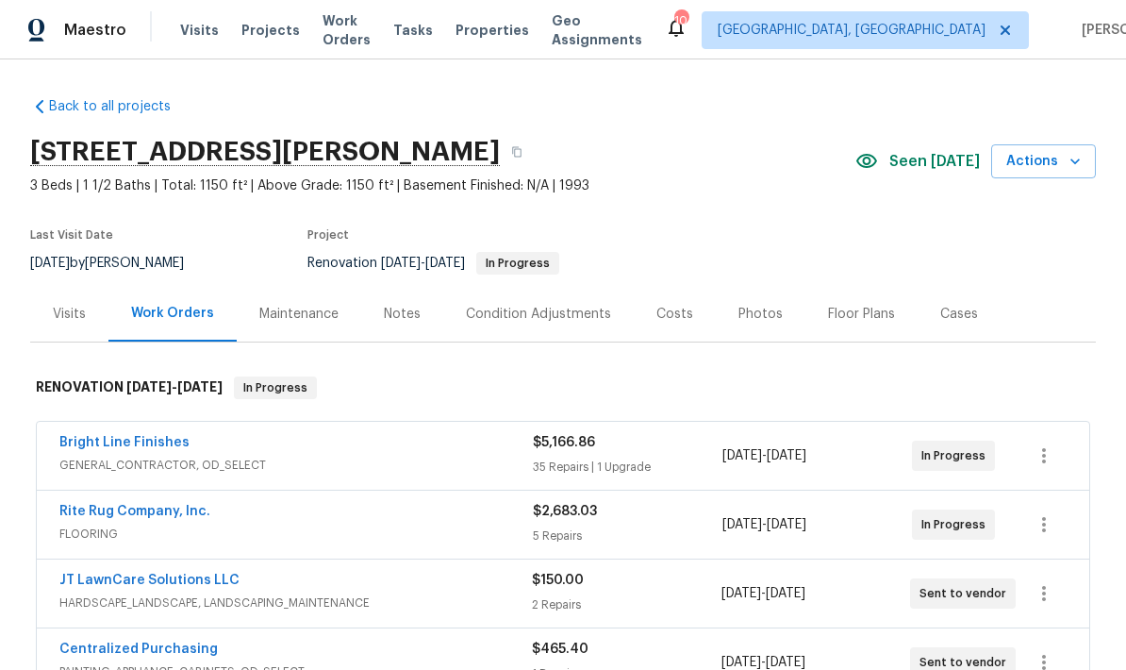
click at [424, 302] on div "Notes" at bounding box center [402, 314] width 82 height 56
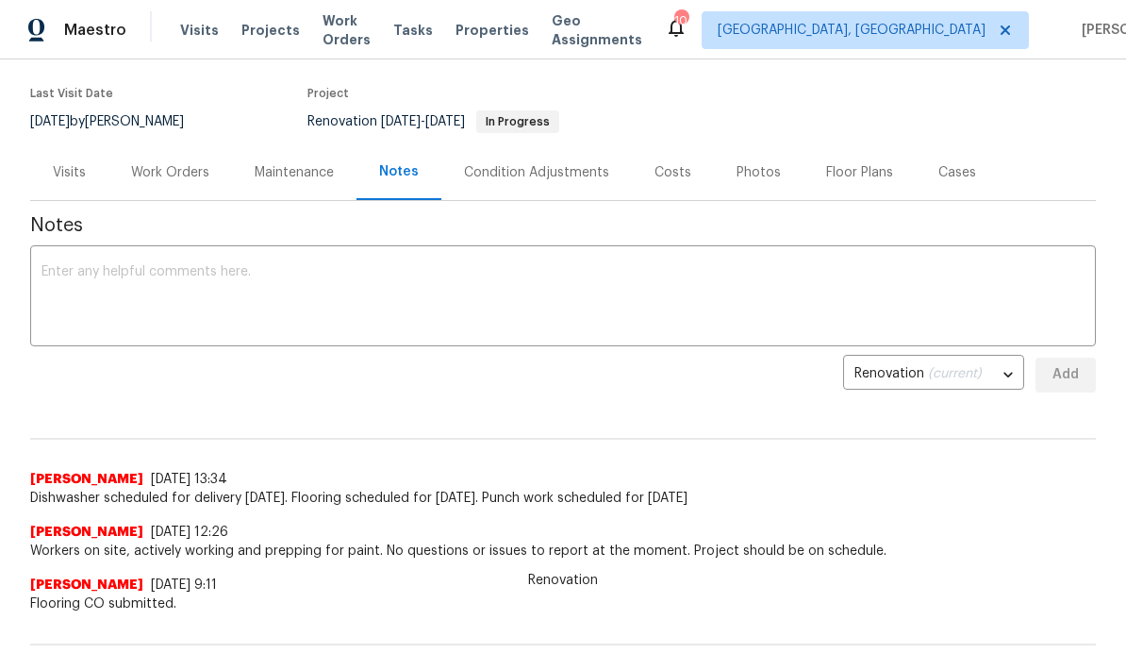
scroll to position [142, 0]
click at [736, 312] on textarea at bounding box center [563, 297] width 1043 height 66
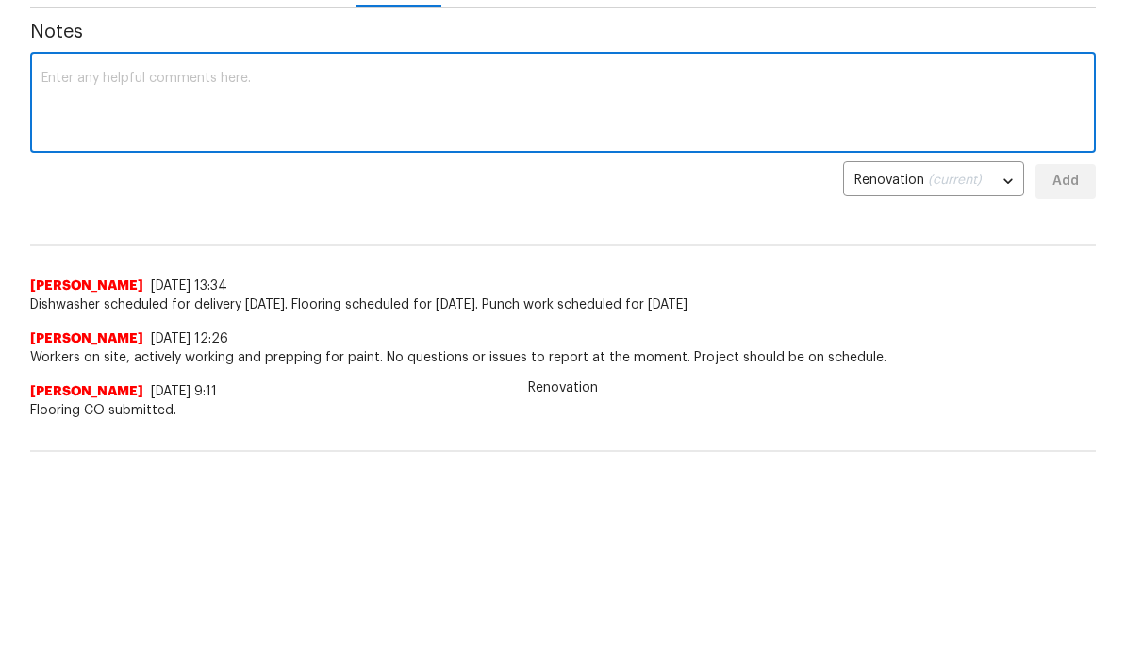
scroll to position [192, 0]
click at [854, 99] on textarea at bounding box center [563, 105] width 1043 height 66
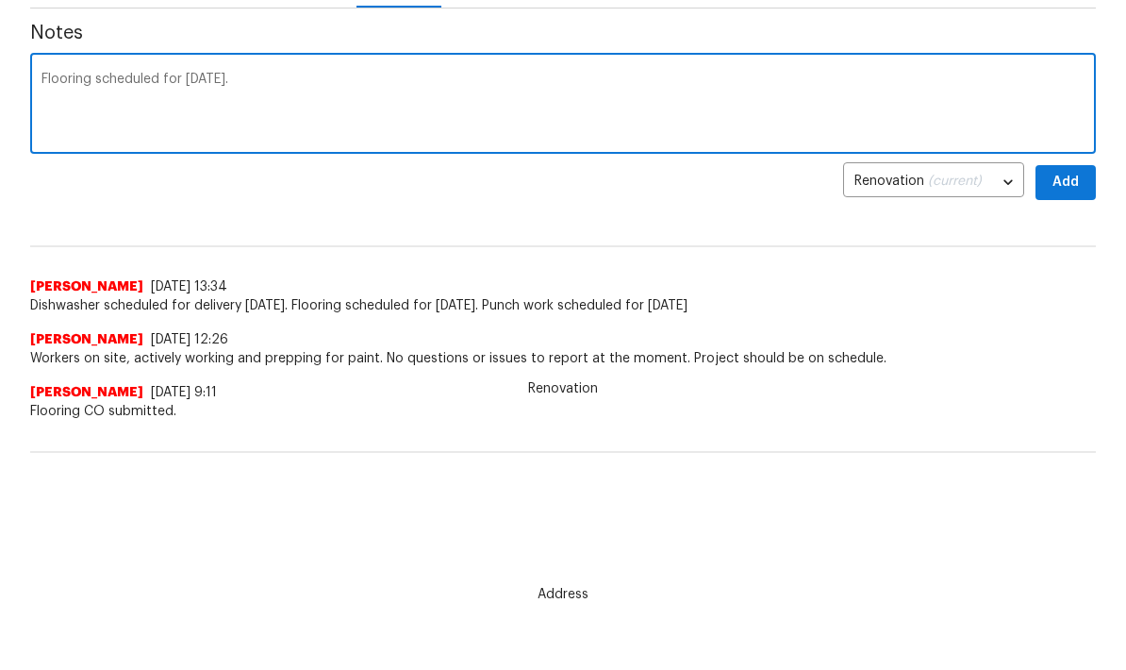
type textarea "Flooring scheduled for [DATE]."
click at [1068, 180] on span "Add" at bounding box center [1066, 183] width 30 height 24
